Goal: Answer question/provide support: Share knowledge or assist other users

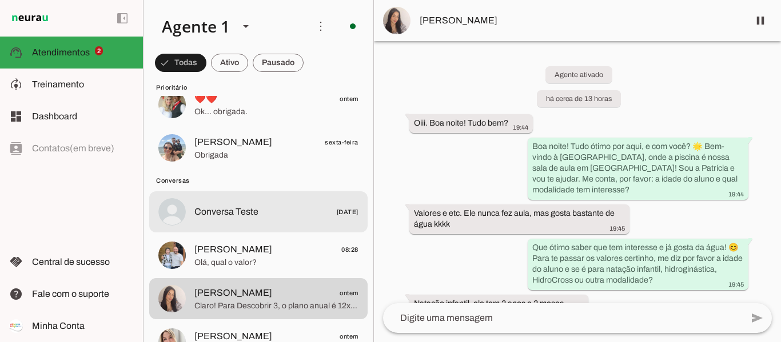
scroll to position [57, 0]
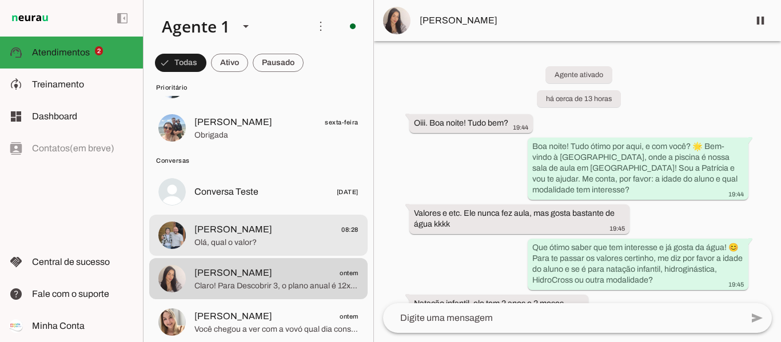
click at [269, 238] on span "Olá, qual o valor?" at bounding box center [276, 242] width 164 height 11
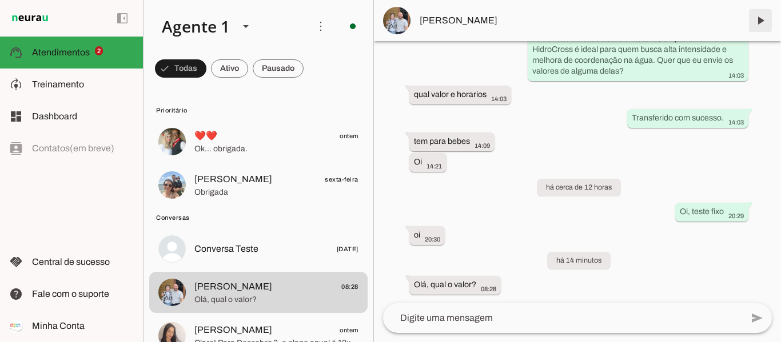
click at [763, 18] on span at bounding box center [759, 20] width 27 height 27
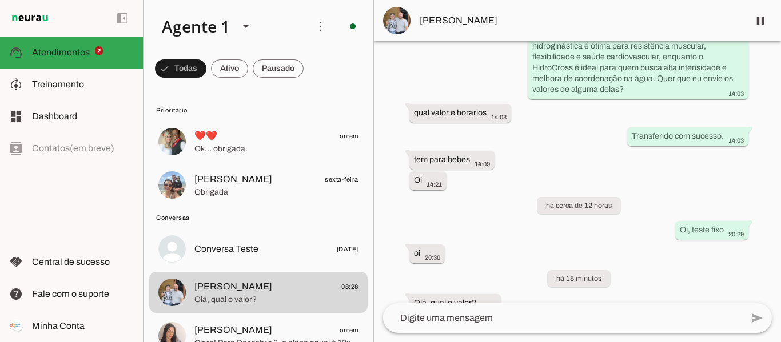
scroll to position [1419, 0]
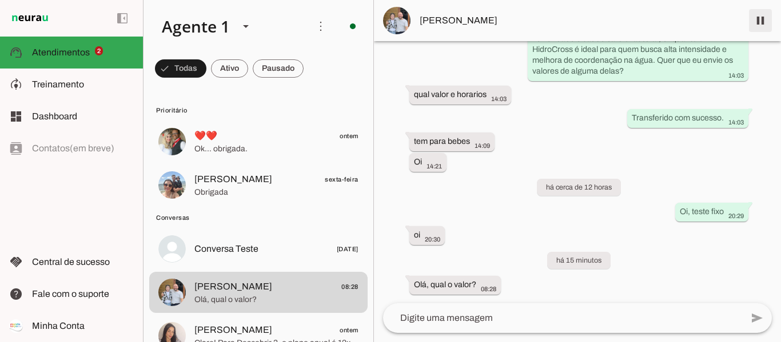
click at [758, 22] on span at bounding box center [759, 20] width 27 height 27
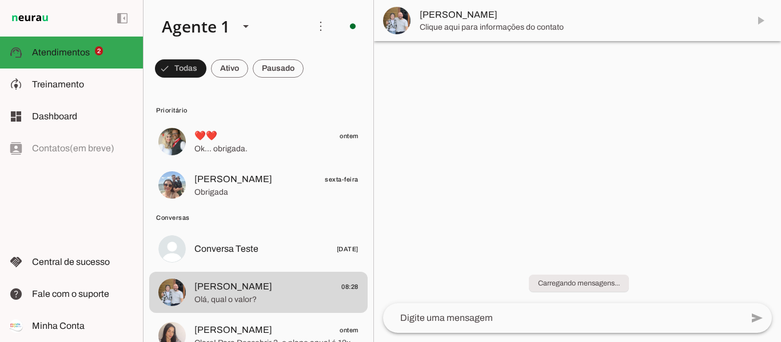
scroll to position [0, 0]
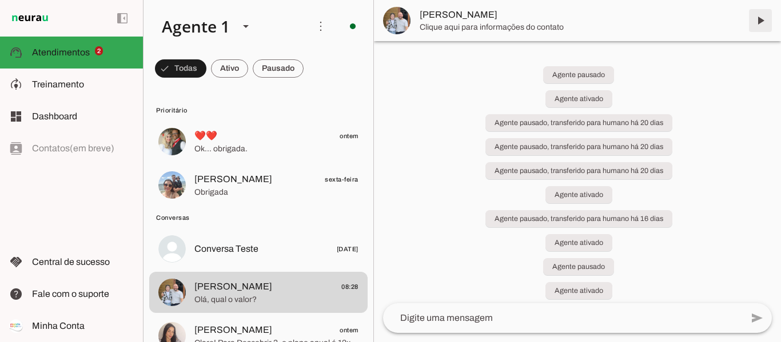
click at [757, 15] on span at bounding box center [759, 20] width 27 height 27
click at [760, 19] on span at bounding box center [759, 20] width 27 height 27
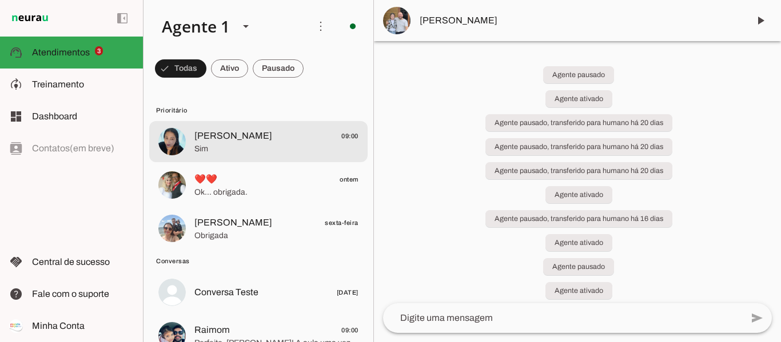
click at [217, 134] on span "[PERSON_NAME]" at bounding box center [233, 136] width 78 height 14
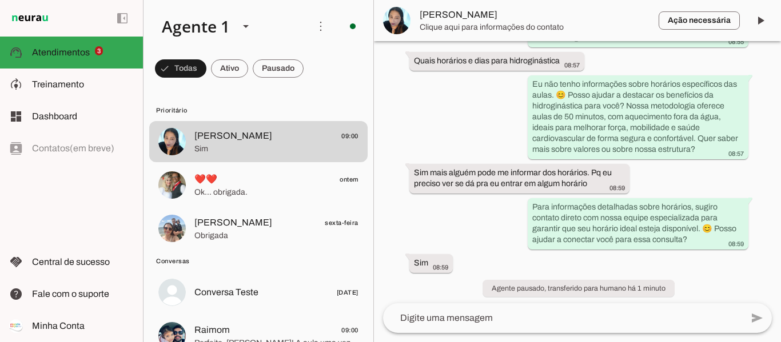
scroll to position [264, 0]
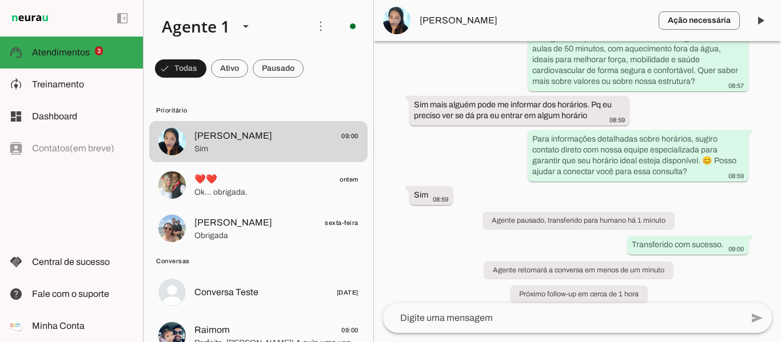
click at [149, 121] on button "[PERSON_NAME] 09:00 Sim" at bounding box center [258, 141] width 218 height 41
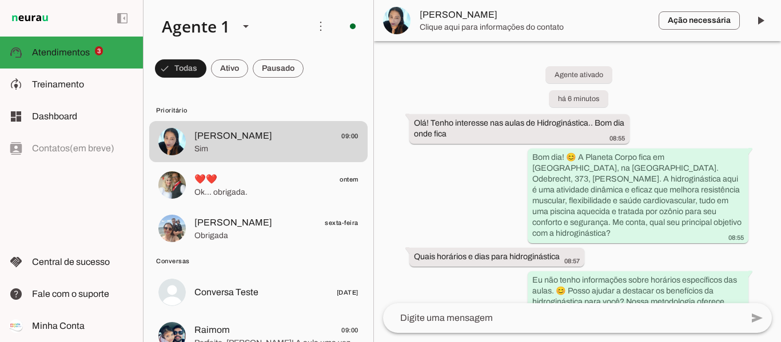
click at [471, 318] on textarea at bounding box center [562, 318] width 359 height 14
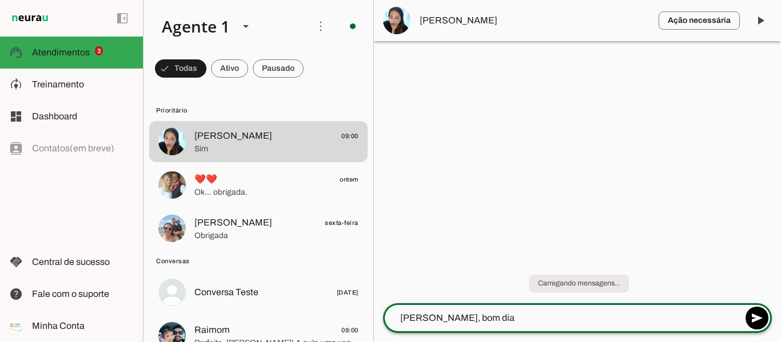
type textarea "[PERSON_NAME], bom dia"
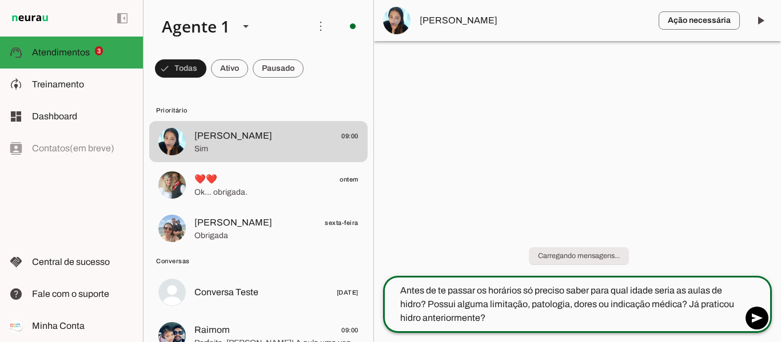
type textarea "Antes de te passar os horários só preciso saber para qual idade seria as aulas …"
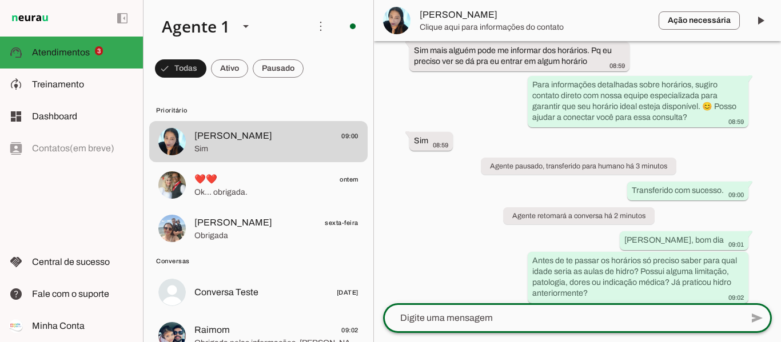
scroll to position [343, 0]
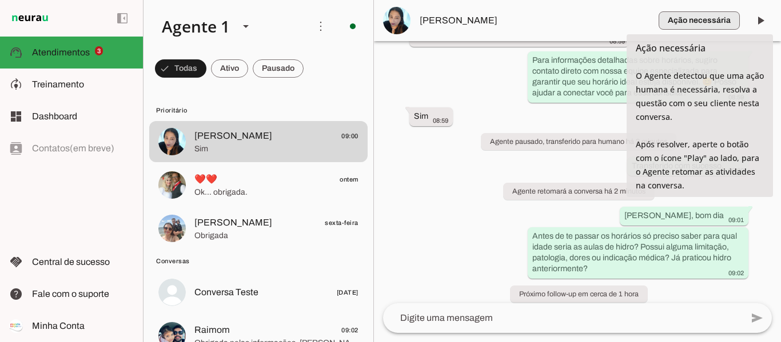
click at [729, 22] on span "button" at bounding box center [698, 20] width 81 height 27
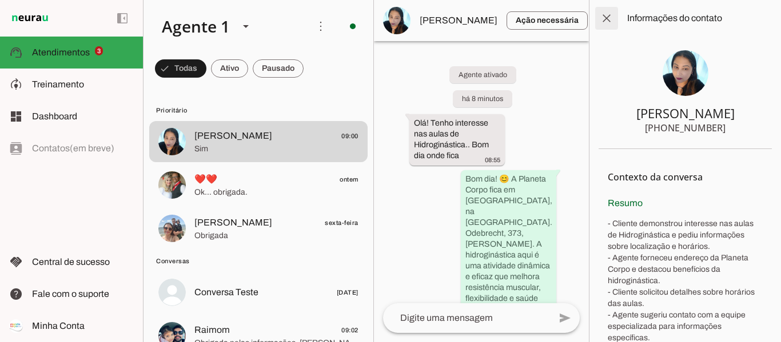
click at [609, 14] on span at bounding box center [606, 18] width 27 height 27
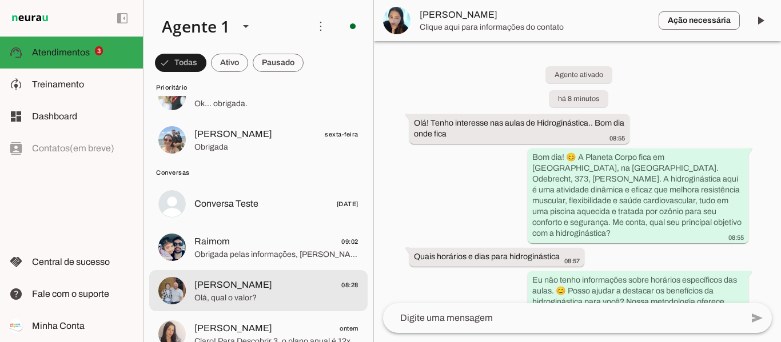
scroll to position [114, 0]
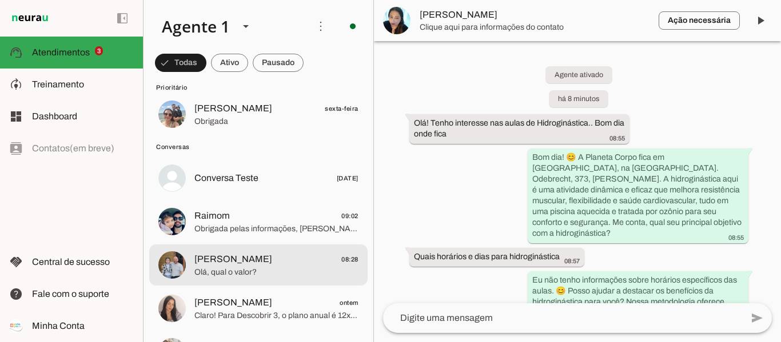
click at [243, 258] on span "[PERSON_NAME] 08:28" at bounding box center [276, 260] width 164 height 14
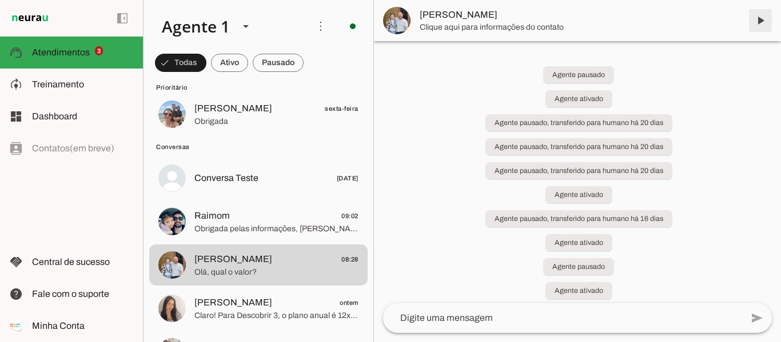
click at [761, 21] on span at bounding box center [759, 20] width 27 height 27
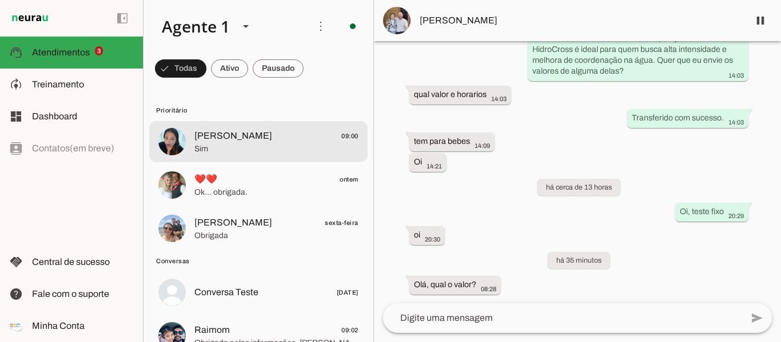
click at [213, 141] on span "[PERSON_NAME]" at bounding box center [233, 136] width 78 height 14
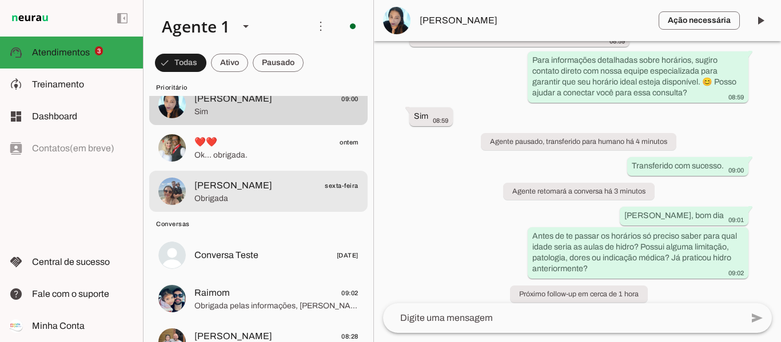
scroll to position [57, 0]
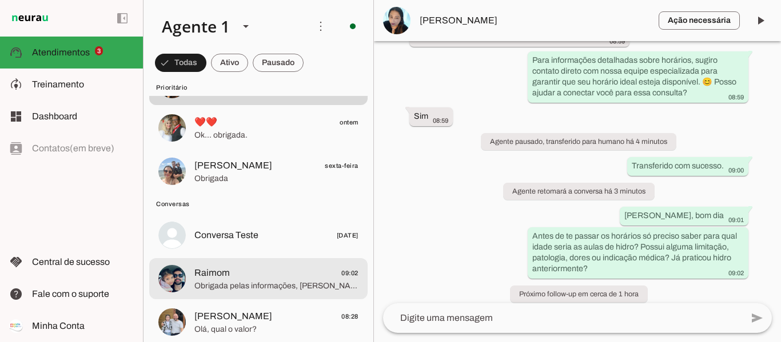
click at [239, 282] on span "Obrigada pelas informações, [PERSON_NAME]! [PERSON_NAME] estará em ótimas mãos …" at bounding box center [276, 286] width 164 height 11
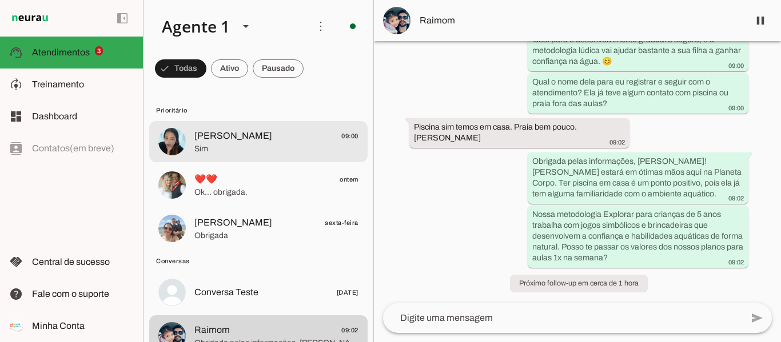
click at [298, 142] on span "[PERSON_NAME] 09:00" at bounding box center [276, 136] width 164 height 14
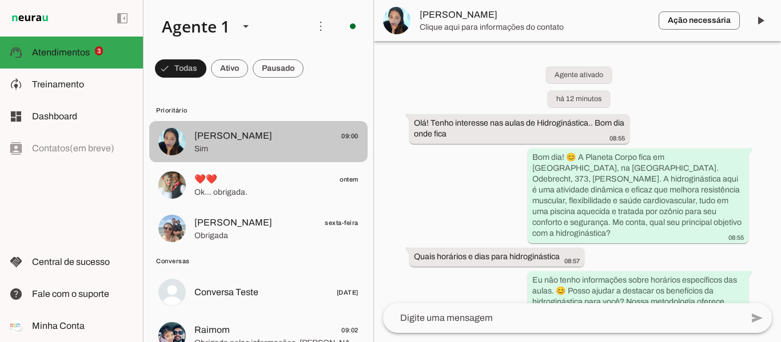
scroll to position [343, 0]
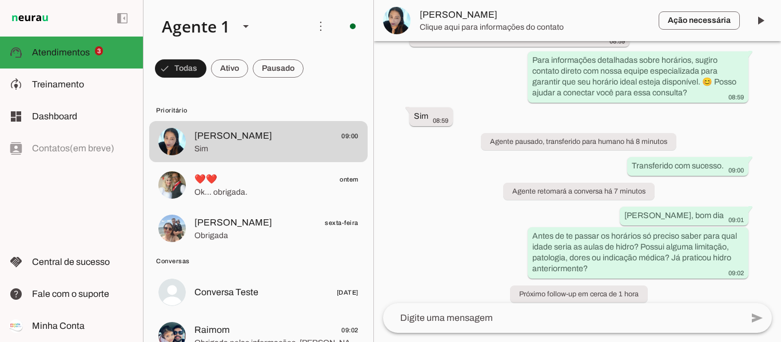
click at [436, 11] on span "[PERSON_NAME]" at bounding box center [534, 15] width 230 height 14
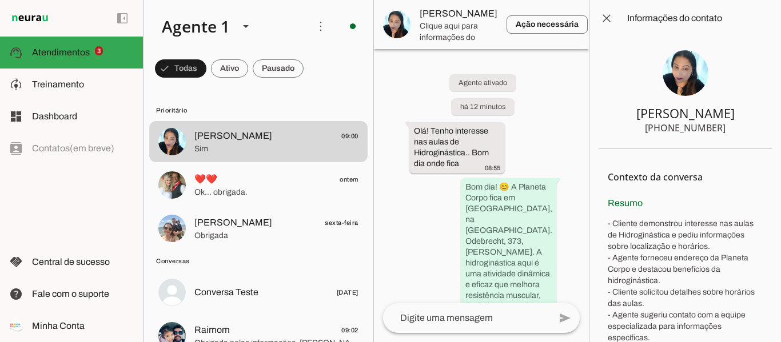
drag, startPoint x: 722, startPoint y: 127, endPoint x: 674, endPoint y: 127, distance: 48.0
click at [674, 127] on section "[PERSON_NAME] [PHONE_NUMBER]" at bounding box center [684, 93] width 173 height 113
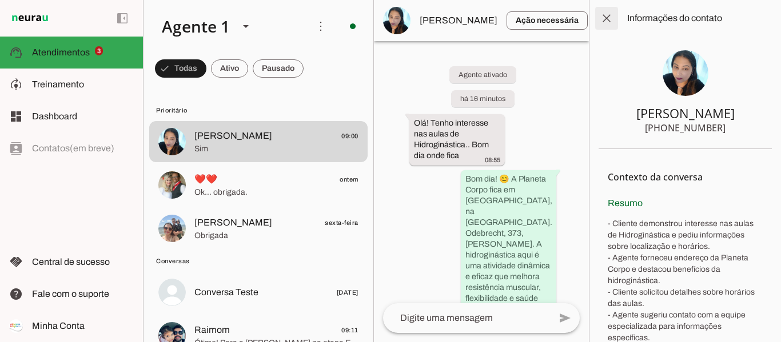
click at [608, 18] on span at bounding box center [606, 18] width 27 height 27
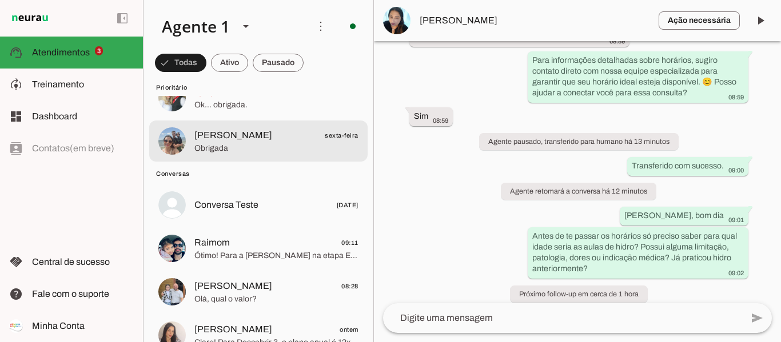
scroll to position [114, 0]
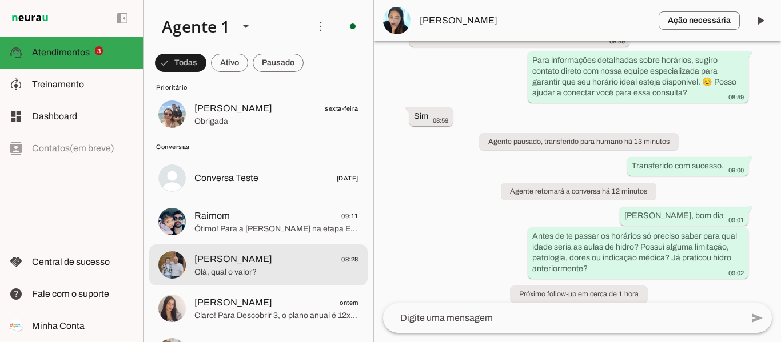
click at [216, 263] on span "[PERSON_NAME]" at bounding box center [233, 260] width 78 height 14
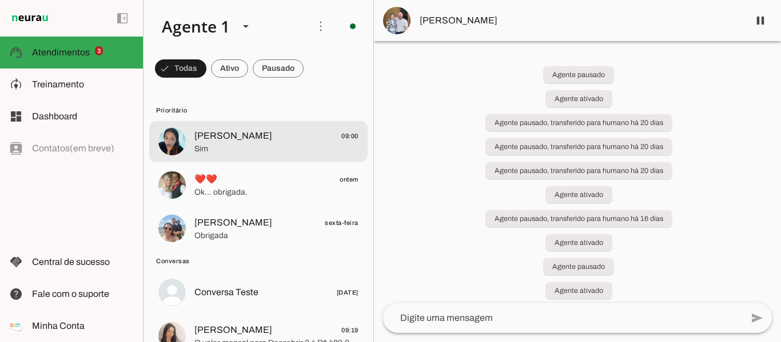
click at [271, 141] on span "[PERSON_NAME] 09:00" at bounding box center [276, 136] width 164 height 14
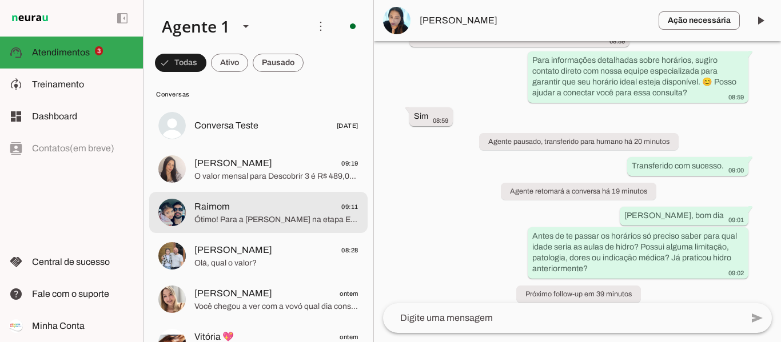
scroll to position [171, 0]
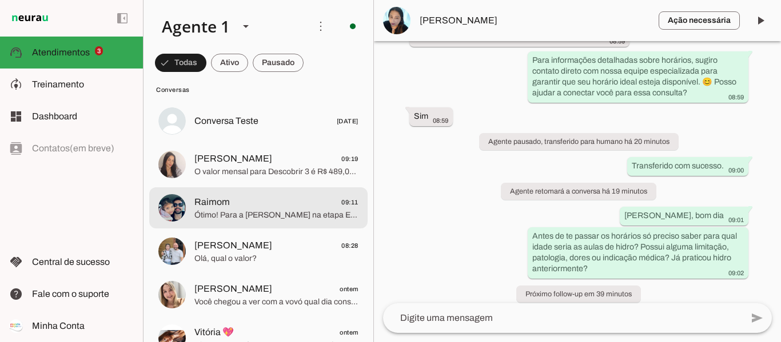
click at [233, 215] on span "Ótimo! Para a [PERSON_NAME] na etapa Explorar (4 a 6 anos), 1x por semana, temo…" at bounding box center [276, 215] width 164 height 11
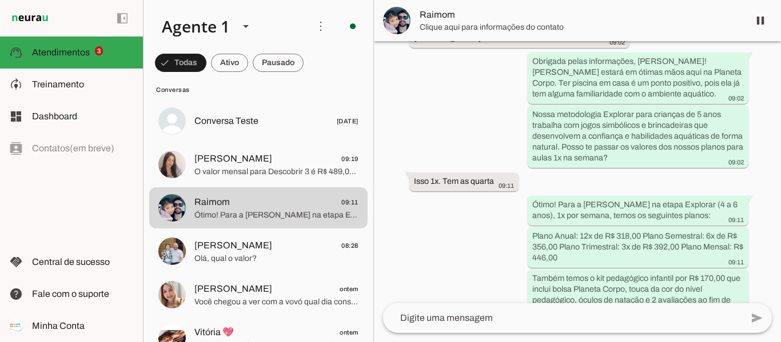
scroll to position [1066, 0]
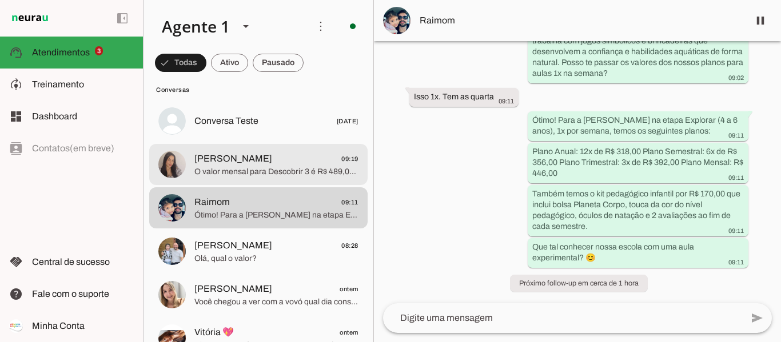
click at [231, 166] on span "O valor mensal para Descobrir 3 é R$ 489,00, com aulas 1 vez por semana. O plan…" at bounding box center [276, 171] width 164 height 11
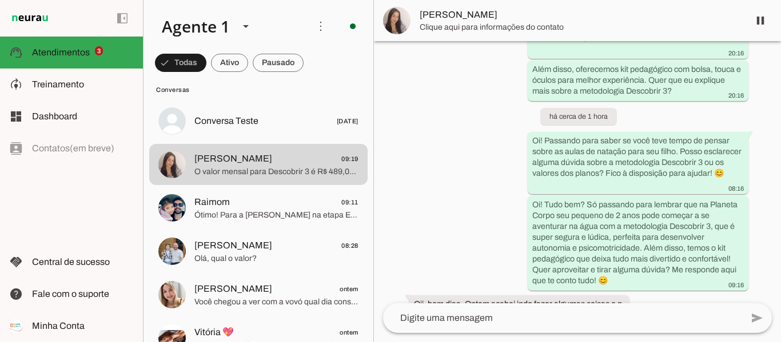
scroll to position [647, 0]
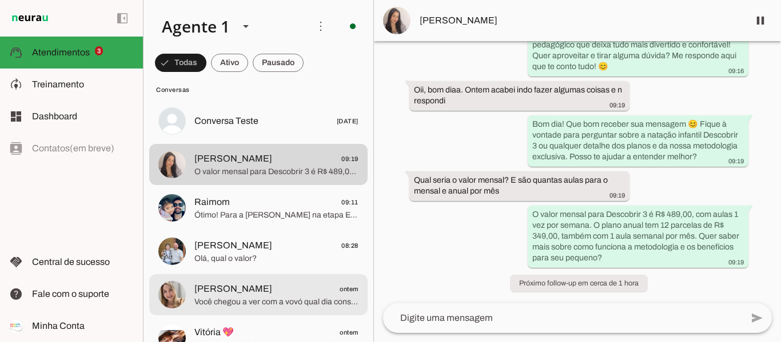
click at [265, 294] on span "[PERSON_NAME]" at bounding box center [233, 289] width 78 height 14
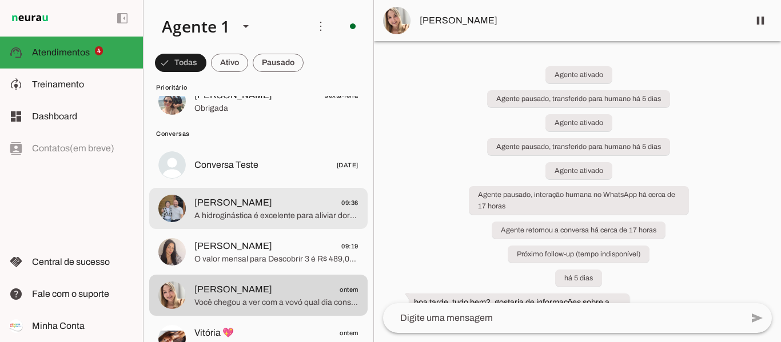
scroll to position [171, 0]
click at [255, 202] on span "[PERSON_NAME] 09:36" at bounding box center [276, 202] width 164 height 14
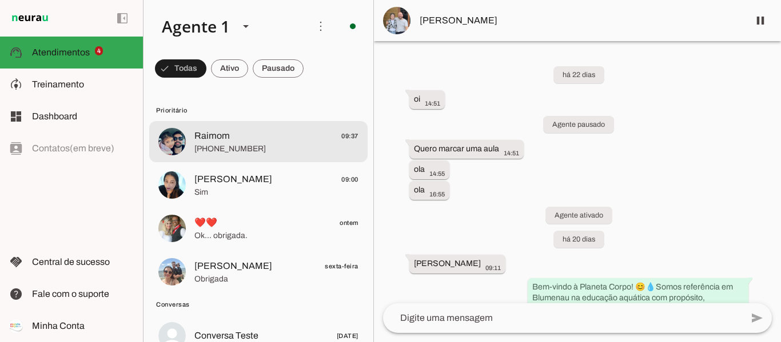
click at [221, 154] on span "[PHONE_NUMBER]" at bounding box center [276, 148] width 164 height 11
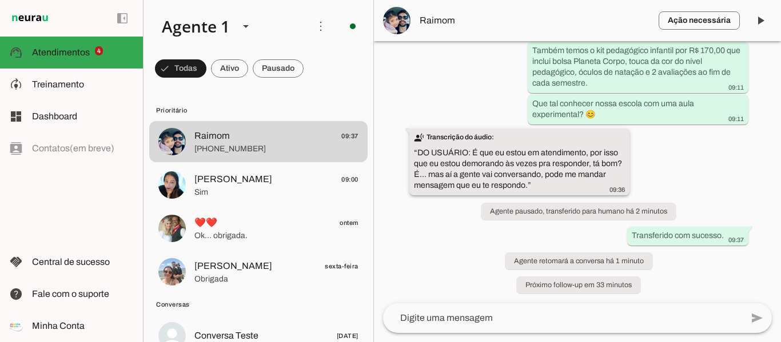
scroll to position [1211, 0]
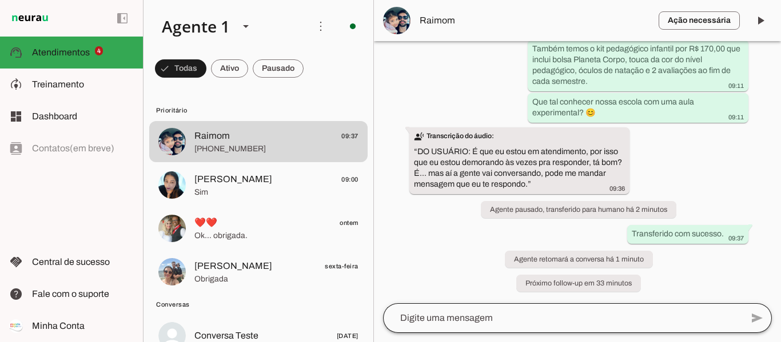
click at [522, 305] on div at bounding box center [562, 318] width 359 height 30
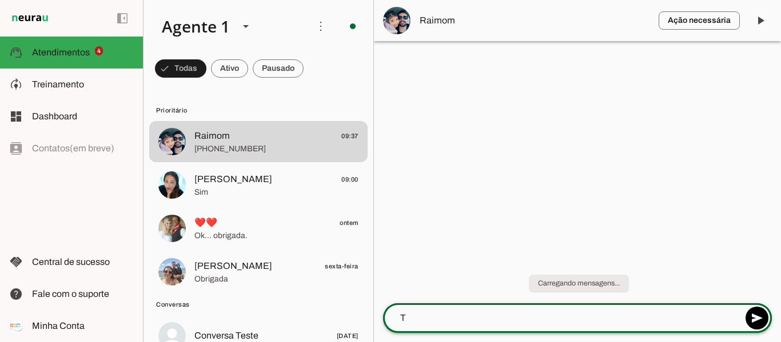
scroll to position [0, 0]
type textarea "Tenho turma na quarta feira às"
type md-outlined-text-field "Tenho turma na quarta feira às"
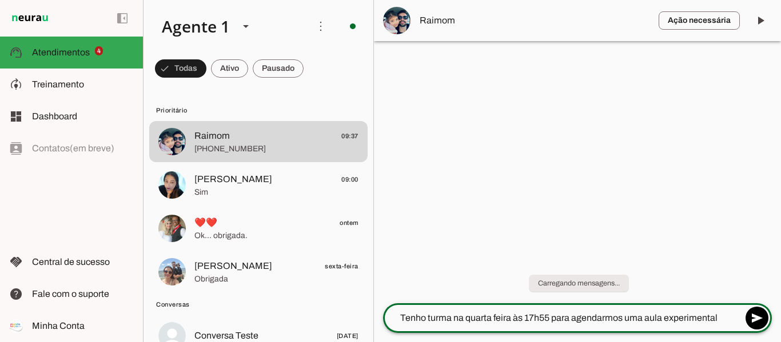
type textarea "Tenho turma na quarta feira às 17h55 para agendarmos uma aula experimental"
type md-outlined-text-field "Tenho turma na quarta feira às 17h55 para agendarmos uma aula experimental"
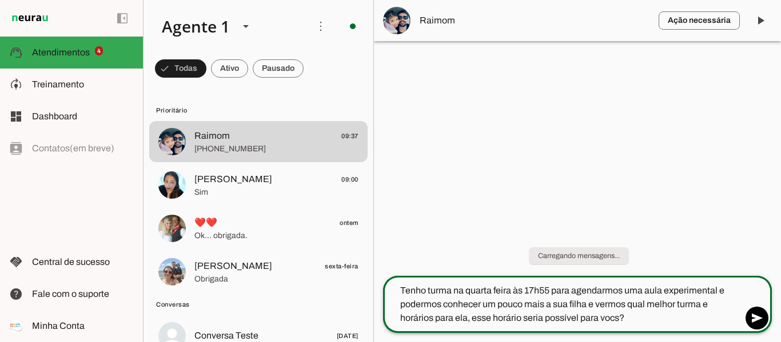
type textarea "Tenho turma na quarta feira às 17h55 para agendarmos uma aula experimental e po…"
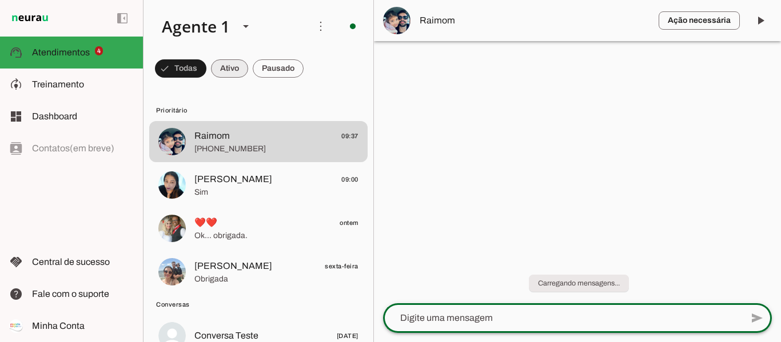
click at [206, 66] on span at bounding box center [180, 68] width 51 height 27
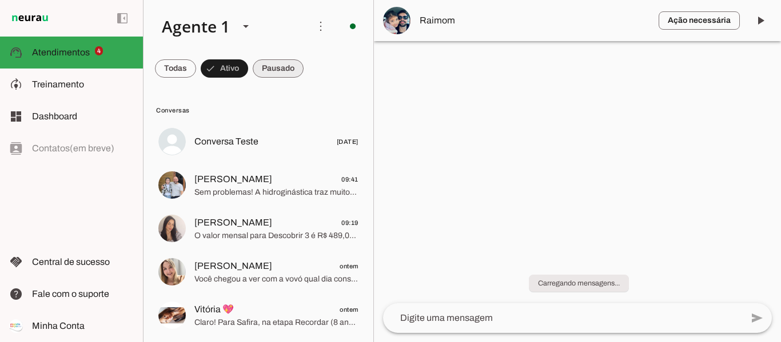
click at [196, 60] on span at bounding box center [175, 68] width 41 height 27
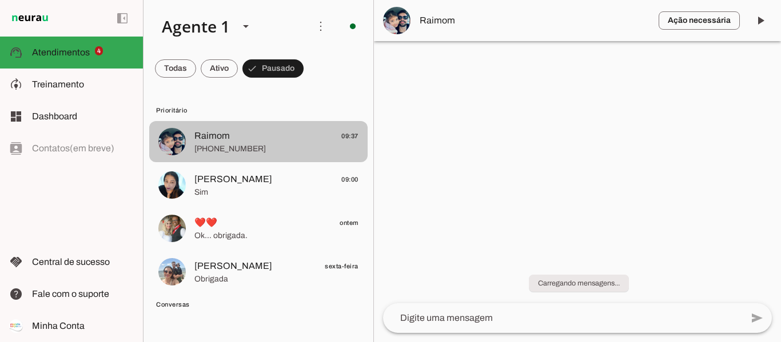
click at [277, 179] on span "[PERSON_NAME] 09:00" at bounding box center [276, 180] width 164 height 14
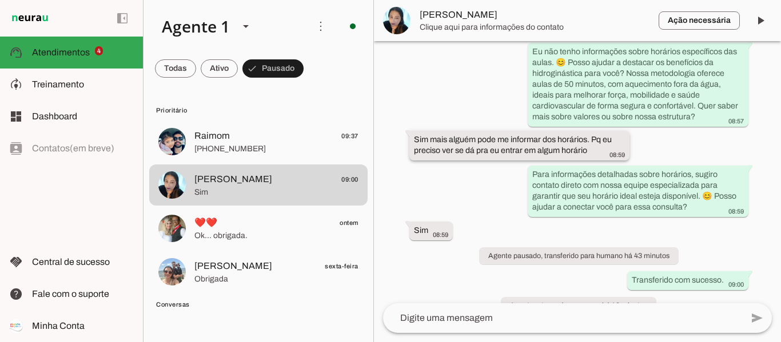
scroll to position [343, 0]
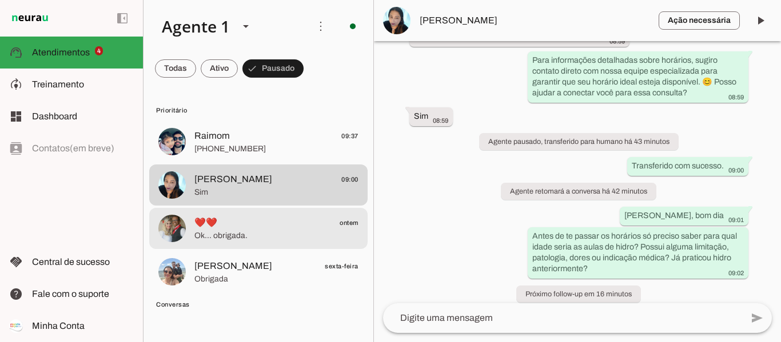
click at [237, 232] on span "Ok... obrigada." at bounding box center [276, 235] width 164 height 11
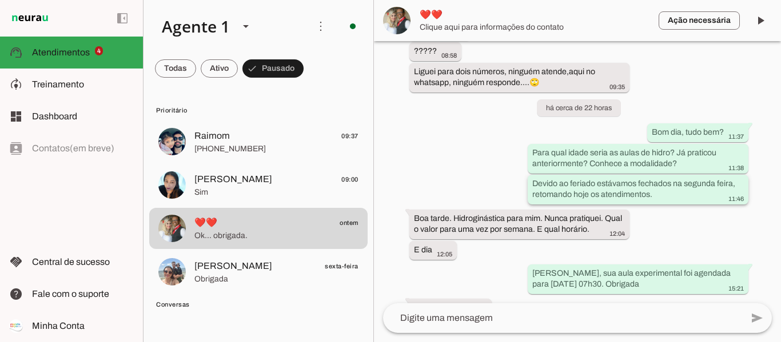
scroll to position [419, 0]
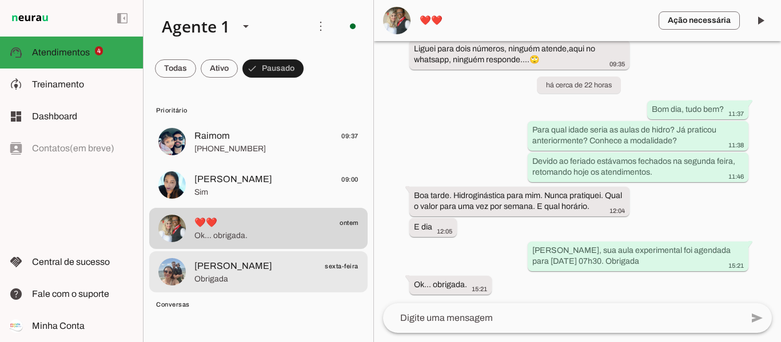
click at [257, 281] on span "Obrigada" at bounding box center [276, 279] width 164 height 11
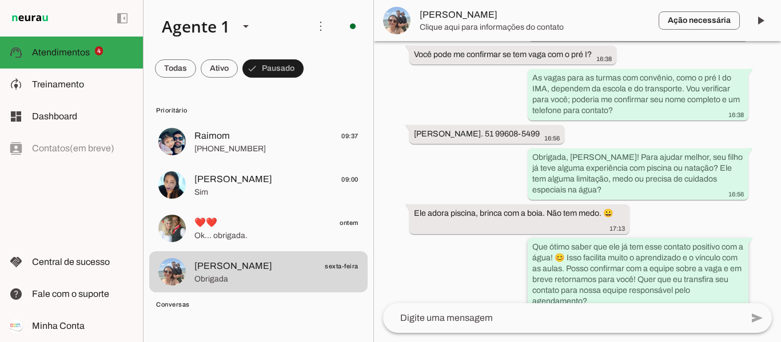
scroll to position [1093, 0]
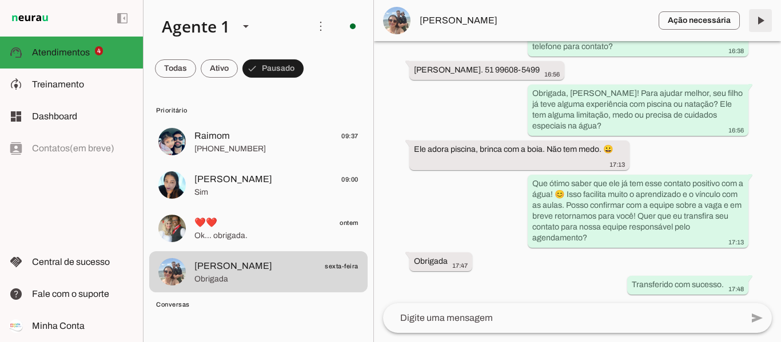
click at [763, 20] on span at bounding box center [759, 20] width 27 height 27
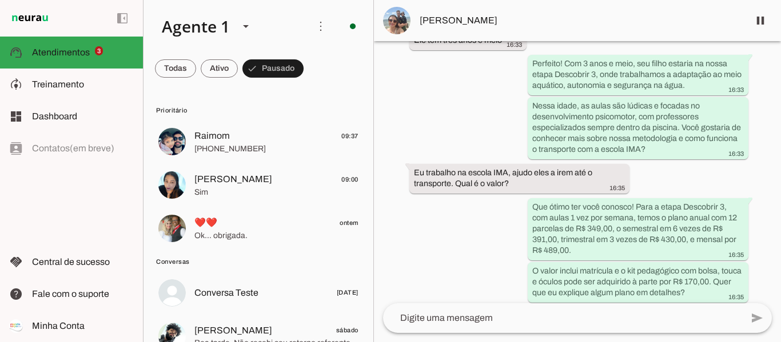
scroll to position [400, 0]
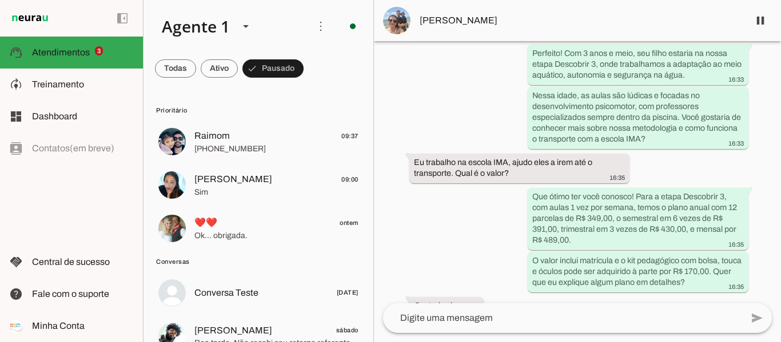
click at [757, 22] on span at bounding box center [759, 20] width 27 height 27
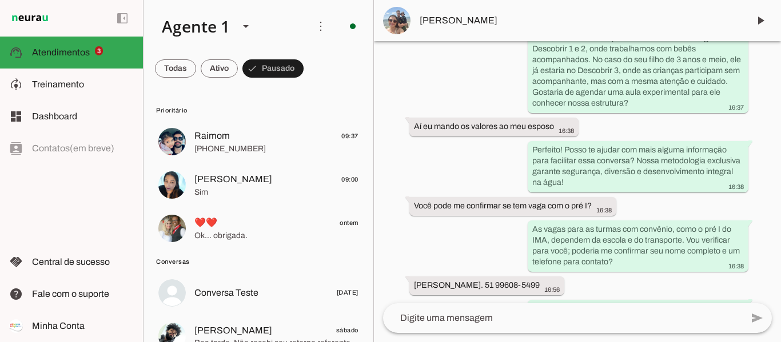
scroll to position [1141, 0]
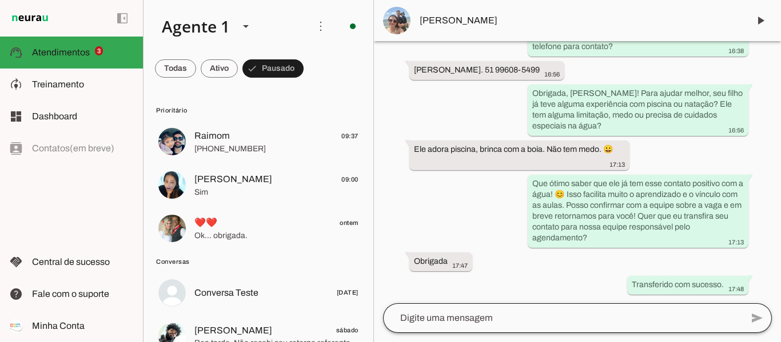
click at [452, 309] on div at bounding box center [562, 318] width 359 height 30
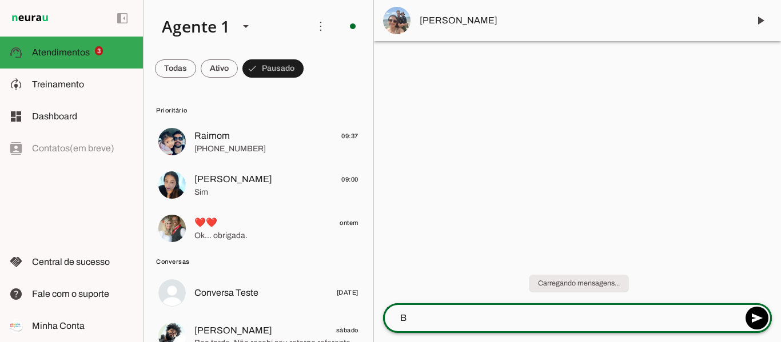
scroll to position [0, 0]
type textarea "Bom dia Carol, tudo bem?"
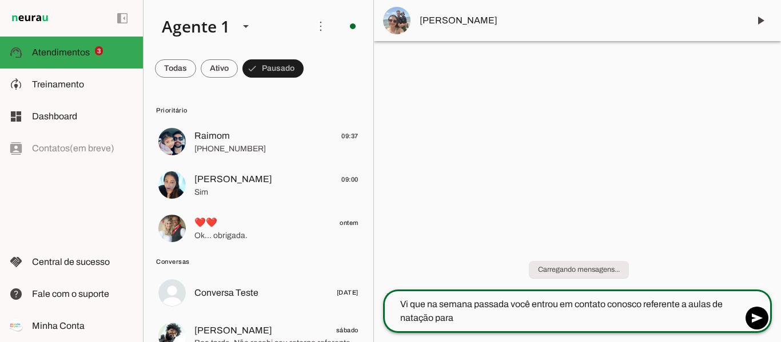
type textarea "Vi que na semana passada você entrou em contato conosco referente a aulas de na…"
type md-outlined-text-field "Vi que na semana passada você entrou em contato conosco referente a aulas de na…"
type textarea "Vi que na semana passada você entrou em contato conosco referente a aulas de na…"
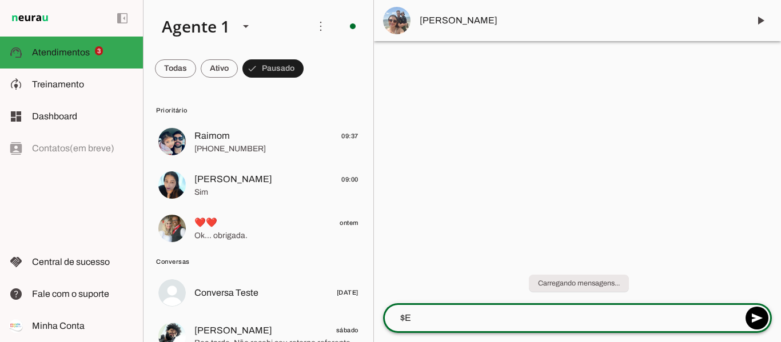
type textarea "$"
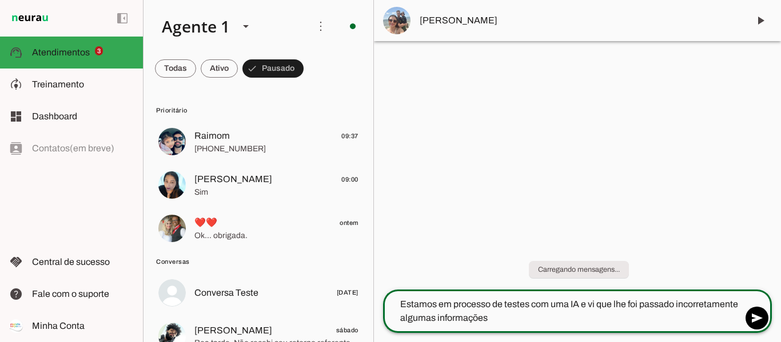
type textarea "Estamos em processo de testes com uma IA e vi que lhe foi passado incorretament…"
type md-outlined-text-field "Estamos em processo de testes com uma IA e vi que lhe foi passado incorretament…"
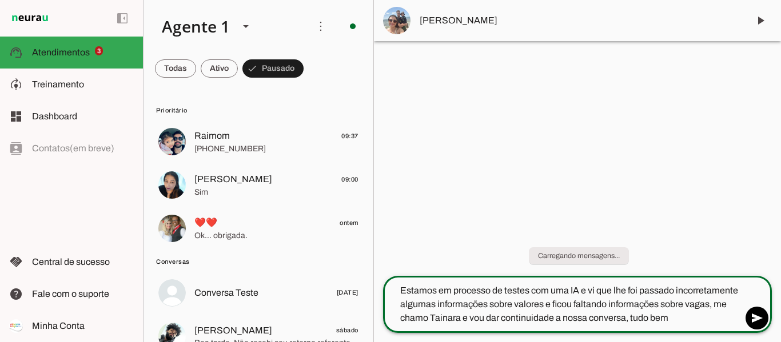
type textarea "Estamos em processo de testes com uma IA e vi que lhe foi passado incorretament…"
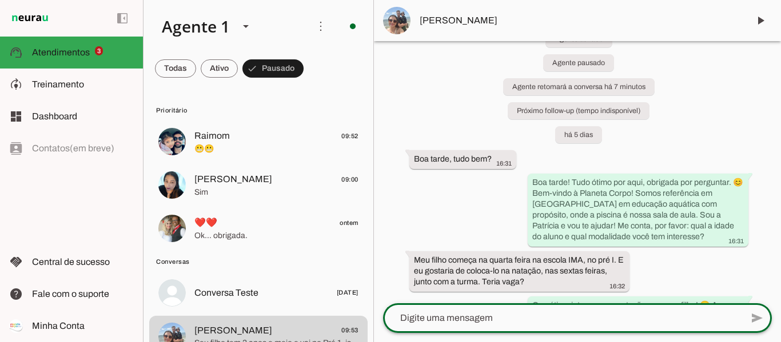
scroll to position [114, 0]
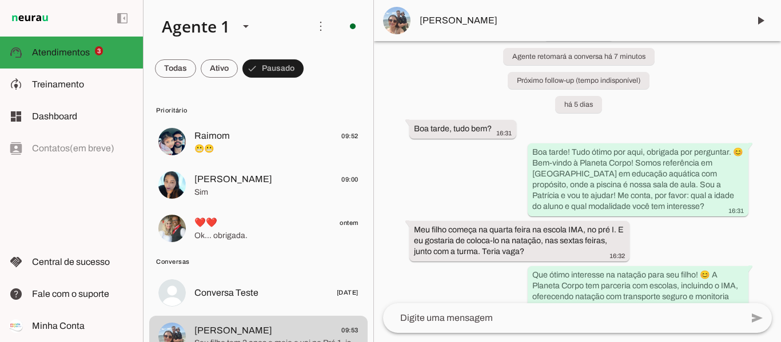
click at [666, 114] on div "Agente ativado Agente pausado, transferido para humano há 5 dias Agente ativado…" at bounding box center [577, 172] width 407 height 262
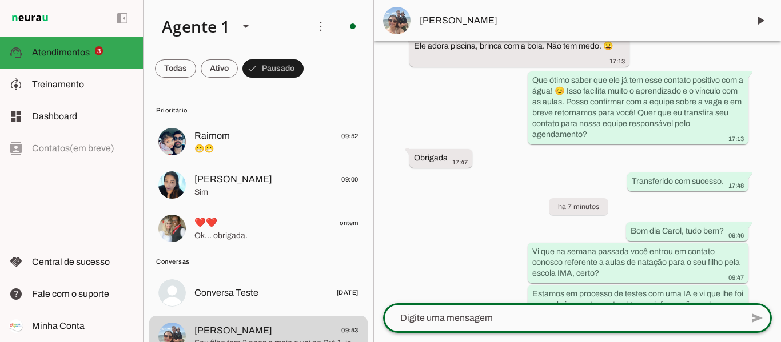
scroll to position [1339, 0]
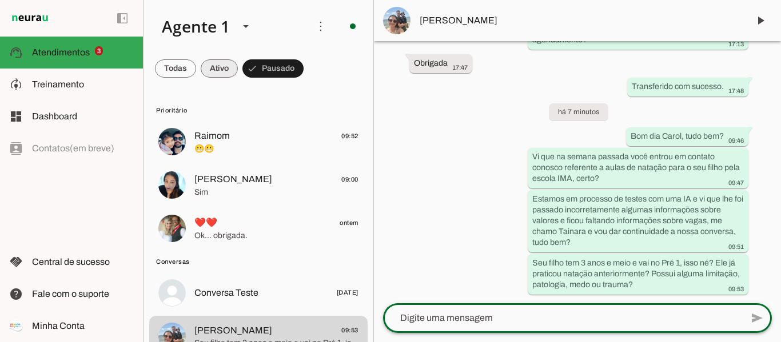
click at [196, 75] on span at bounding box center [175, 68] width 41 height 27
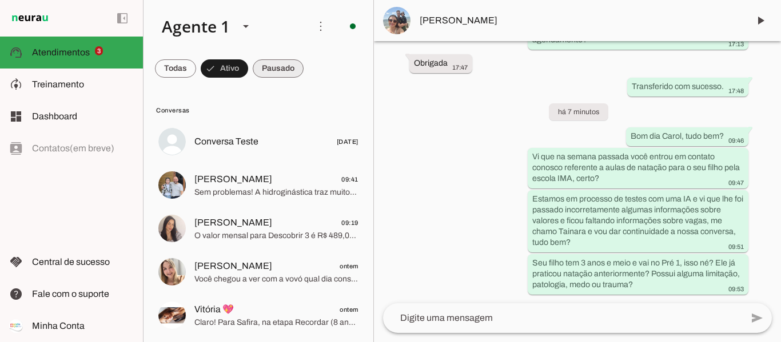
click at [196, 71] on span at bounding box center [175, 68] width 41 height 27
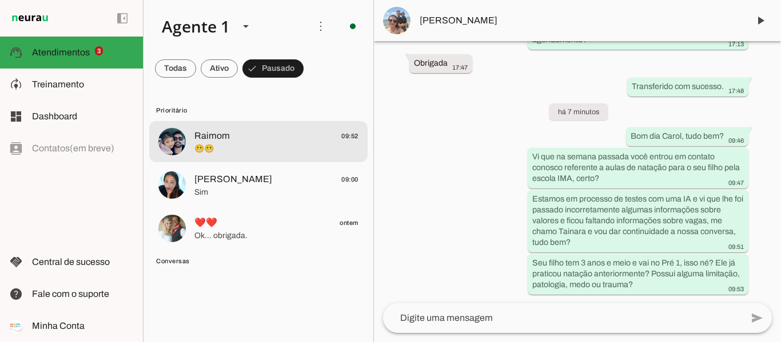
click at [242, 143] on span "😬😬" at bounding box center [276, 148] width 164 height 11
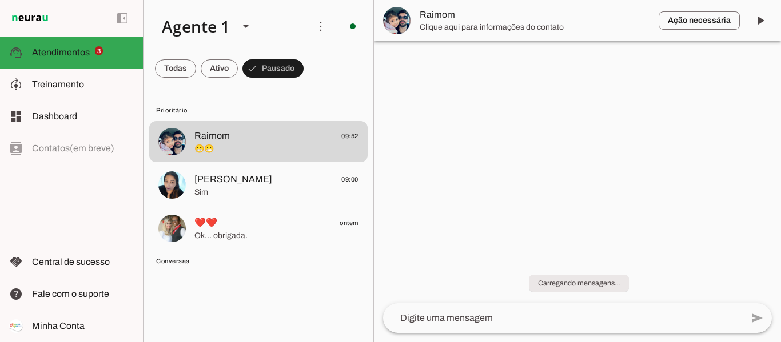
scroll to position [1314, 0]
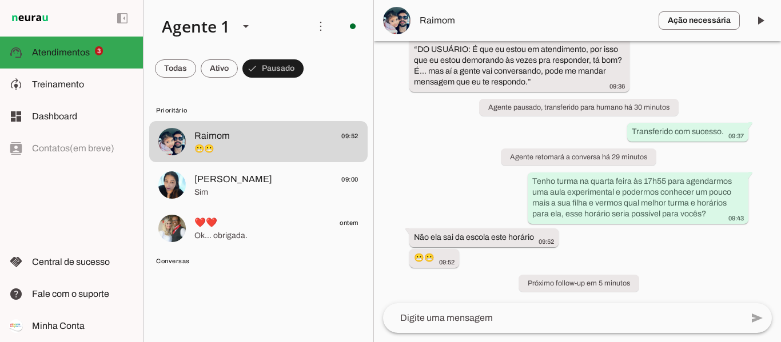
click at [493, 315] on textarea at bounding box center [562, 318] width 359 height 14
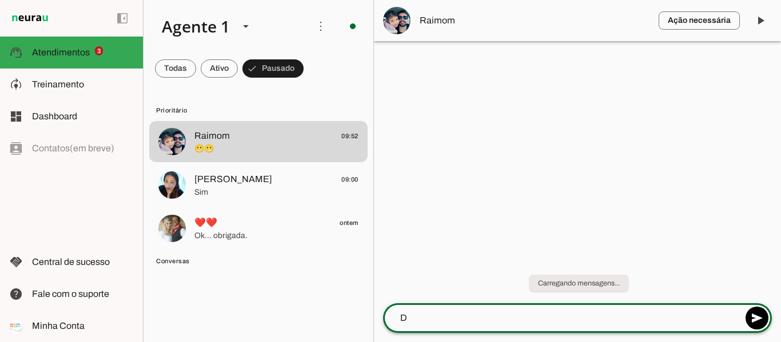
scroll to position [0, 0]
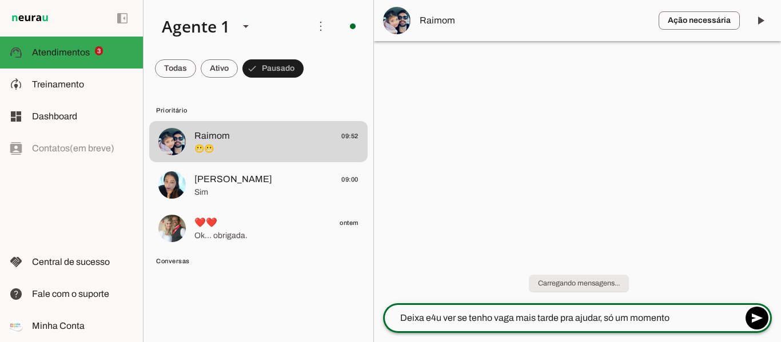
type textarea "Deixa e4u ver se tenho vaga mais tarde pra ajudar, só um momento"
type textarea "Tenho na terça e quinta 19h00, ficaria bom para vocês?"
drag, startPoint x: 226, startPoint y: 0, endPoint x: 375, endPoint y: 174, distance: 229.0
click at [441, 186] on div at bounding box center [577, 171] width 407 height 342
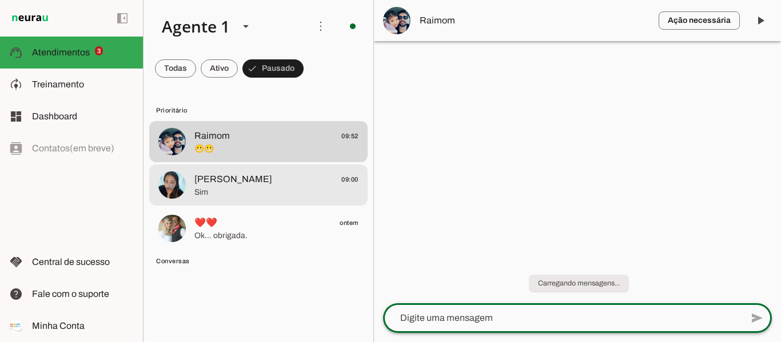
click at [270, 183] on span "[PERSON_NAME] 09:00" at bounding box center [276, 180] width 164 height 14
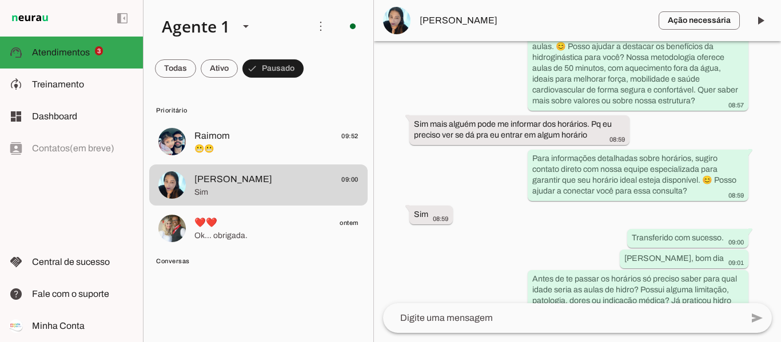
scroll to position [333, 0]
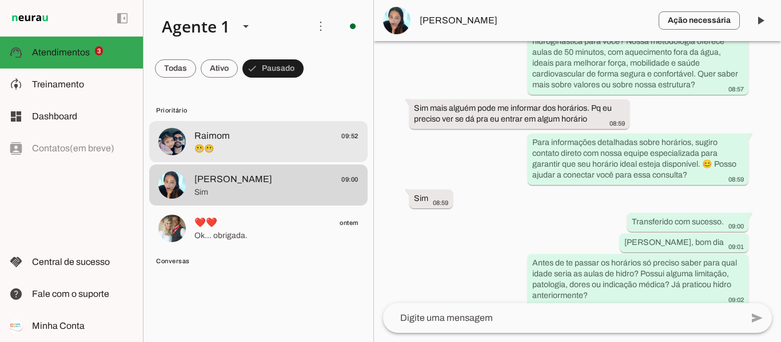
click at [269, 140] on span "Raimom 09:52" at bounding box center [276, 136] width 164 height 14
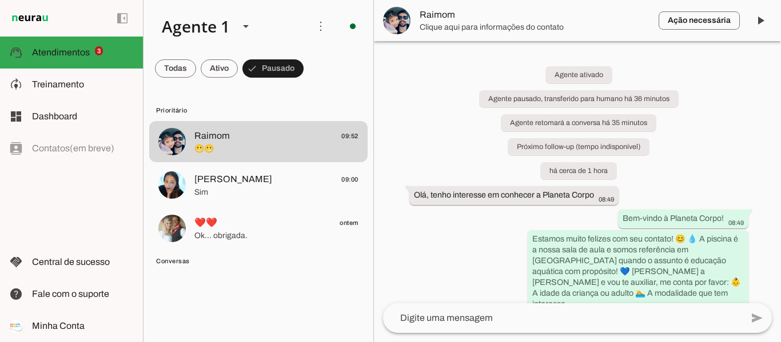
scroll to position [1369, 0]
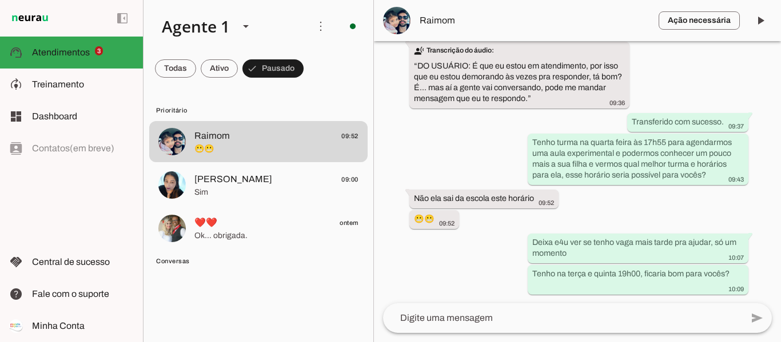
click at [679, 209] on div "Agente ativado Agente pausado, transferido para humano há 36 minutos Agente ret…" at bounding box center [577, 172] width 407 height 262
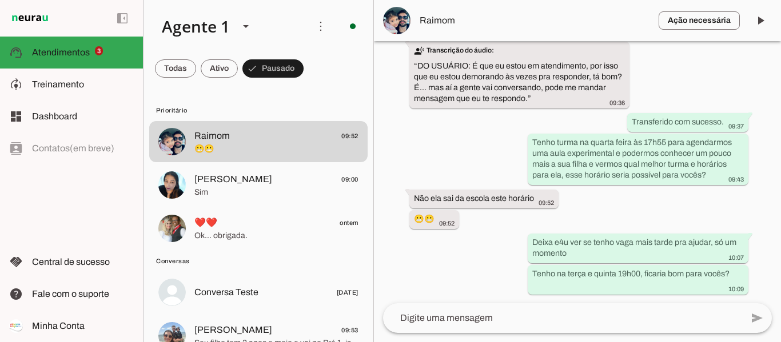
scroll to position [0, 0]
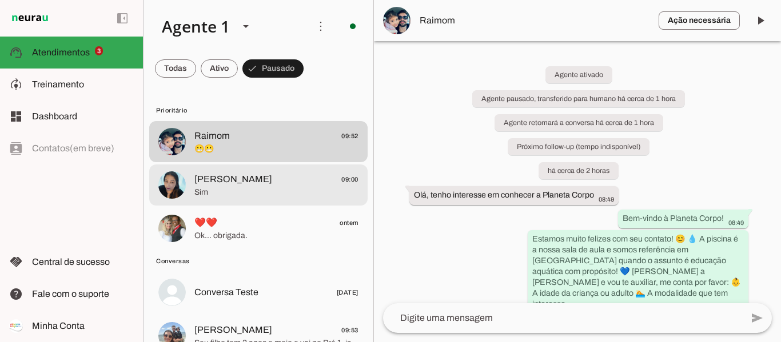
click at [213, 189] on span "Sim" at bounding box center [276, 192] width 164 height 11
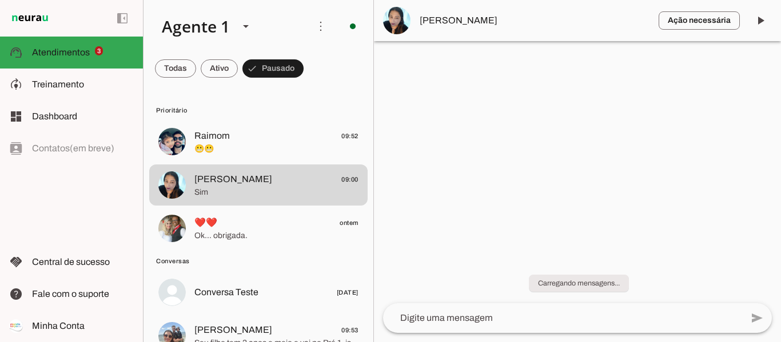
scroll to position [333, 0]
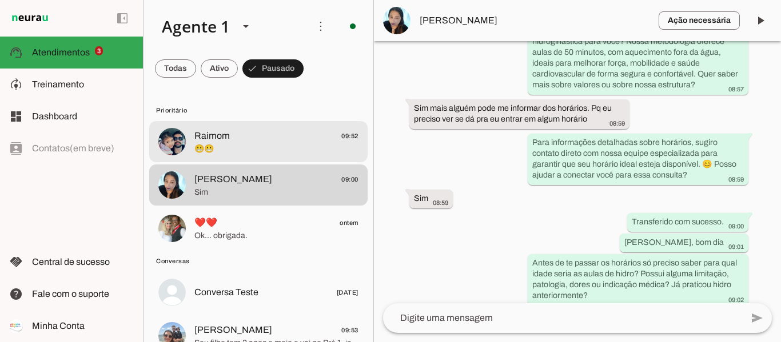
click at [221, 142] on span "Raimom" at bounding box center [211, 136] width 35 height 14
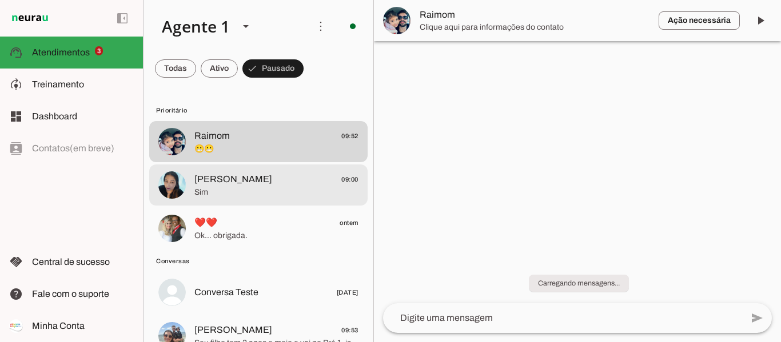
scroll to position [1369, 0]
